Goal: Task Accomplishment & Management: Use online tool/utility

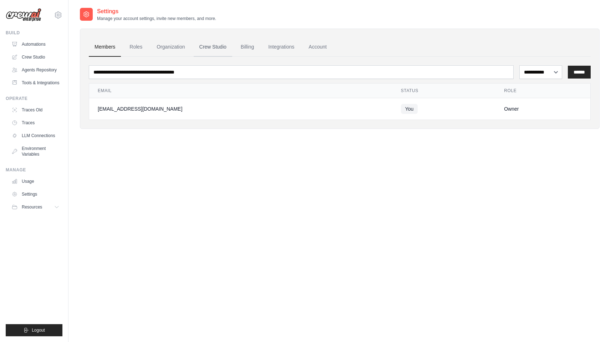
click at [214, 49] on link "Crew Studio" at bounding box center [213, 46] width 39 height 19
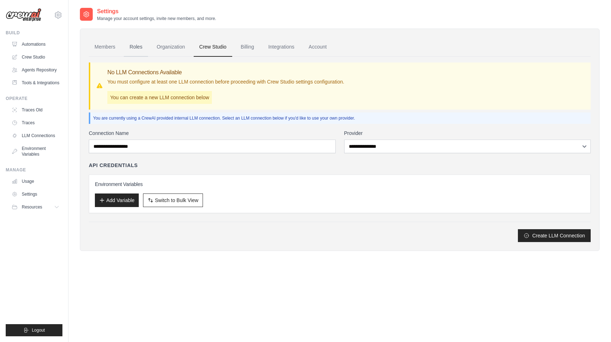
click at [134, 50] on link "Roles" at bounding box center [136, 46] width 24 height 19
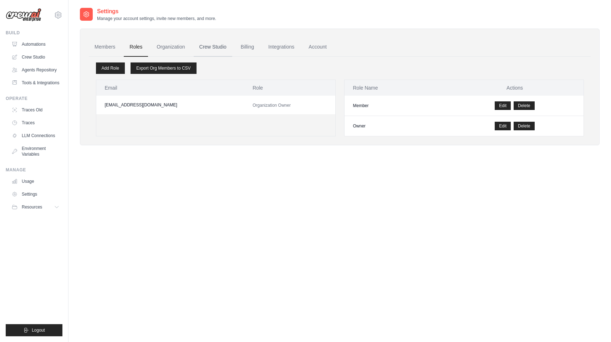
click at [218, 50] on link "Crew Studio" at bounding box center [213, 46] width 39 height 19
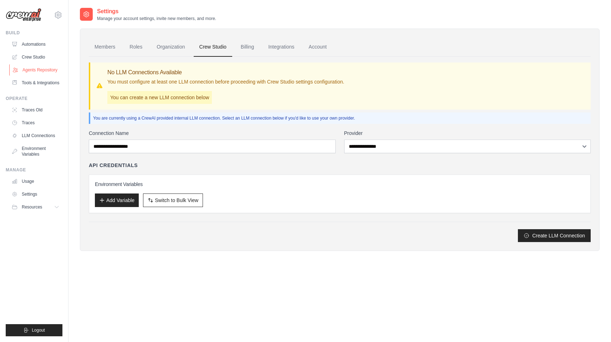
click at [37, 70] on link "Agents Repository" at bounding box center [36, 69] width 54 height 11
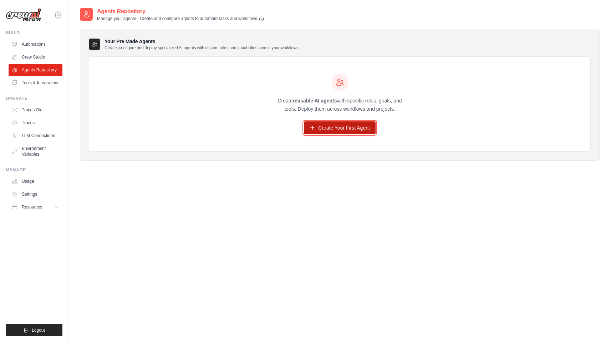
click at [333, 130] on link "Create Your First Agent" at bounding box center [340, 127] width 72 height 13
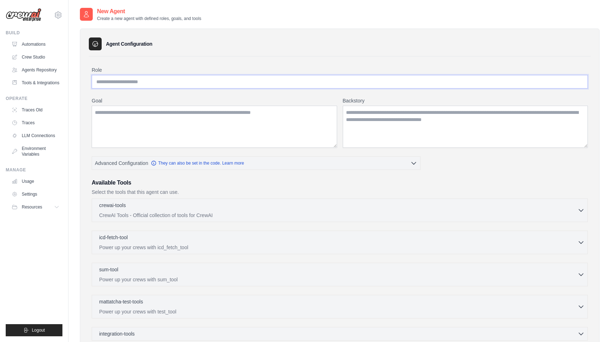
click at [164, 86] on input "Role" at bounding box center [340, 82] width 496 height 14
click at [390, 144] on textarea "Backstory" at bounding box center [465, 127] width 245 height 42
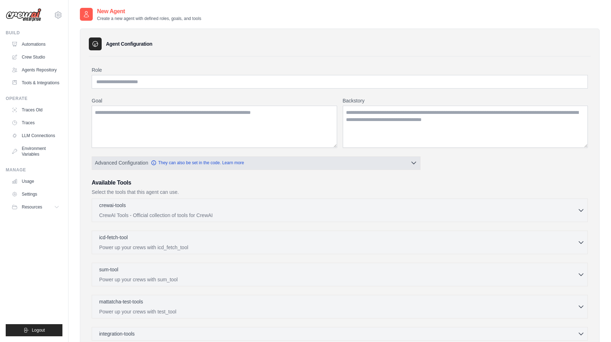
drag, startPoint x: 392, startPoint y: 172, endPoint x: 394, endPoint y: 167, distance: 4.8
click at [392, 171] on div "Role Goal Backstory Advanced Configuration They can also be set in the code. Le…" at bounding box center [340, 226] width 496 height 321
click at [394, 167] on button "Advanced Configuration They can also be set in the code. Learn more" at bounding box center [256, 162] width 328 height 13
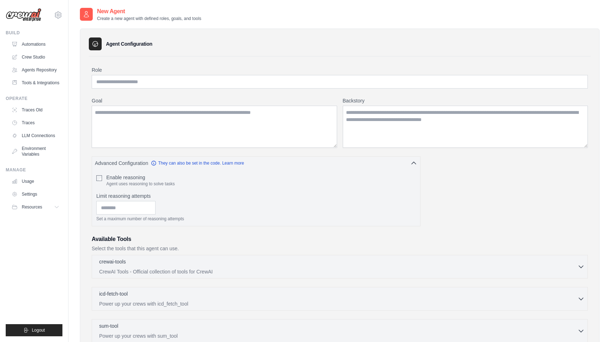
click at [478, 240] on h3 "Available Tools" at bounding box center [340, 239] width 496 height 9
click at [500, 236] on h3 "Available Tools" at bounding box center [340, 239] width 496 height 9
